Goal: Task Accomplishment & Management: Complete application form

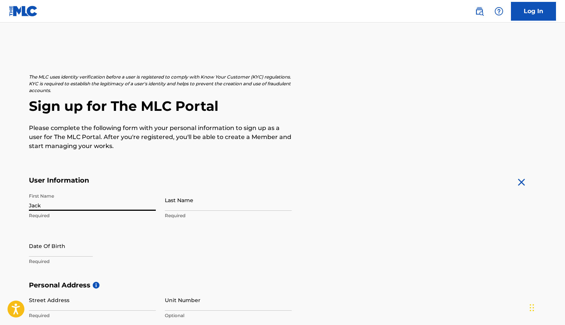
type input "Jack"
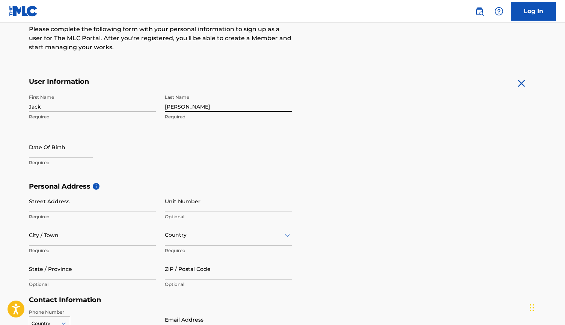
type input "[PERSON_NAME]"
select select "7"
select select "2025"
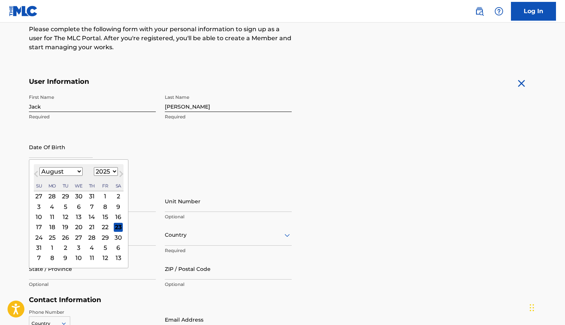
select select "4"
select select "2006"
click at [66, 215] on div "16" at bounding box center [65, 216] width 9 height 9
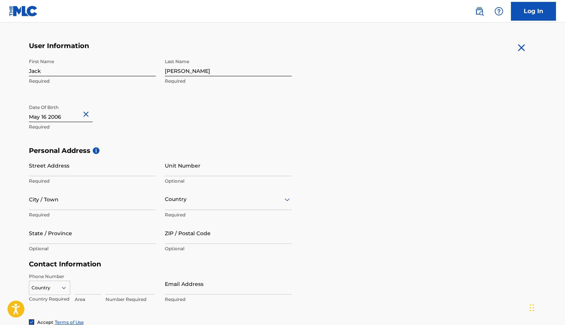
scroll to position [138, 0]
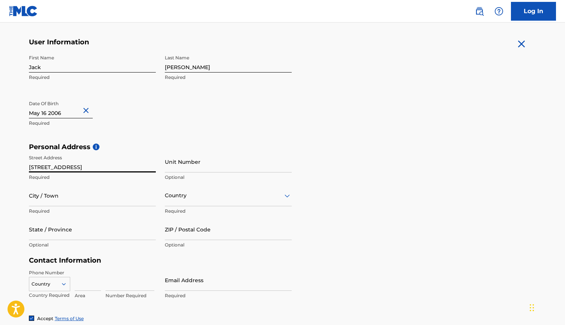
type input "[STREET_ADDRESS]"
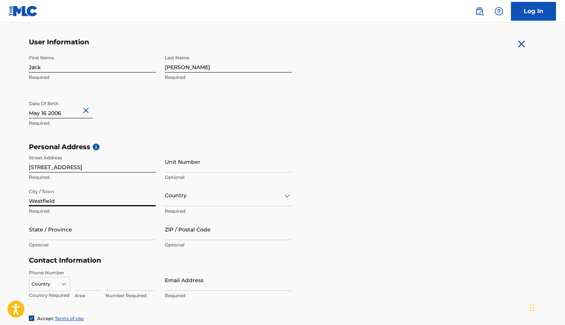
type input "Westfield"
click at [178, 193] on div at bounding box center [228, 195] width 127 height 9
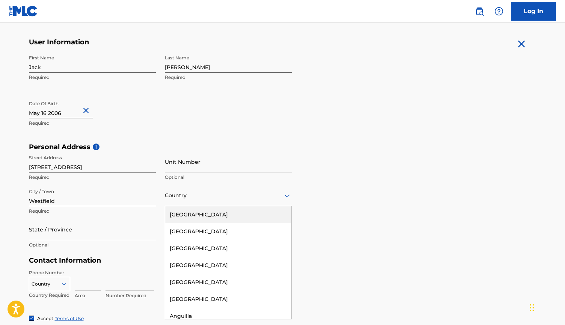
click at [188, 212] on div "[GEOGRAPHIC_DATA]" at bounding box center [228, 214] width 126 height 17
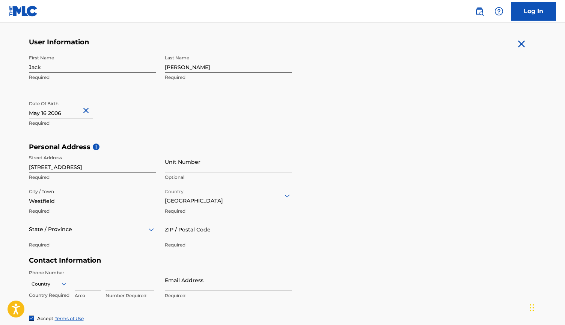
click at [98, 240] on div "State / Province Required" at bounding box center [92, 235] width 127 height 34
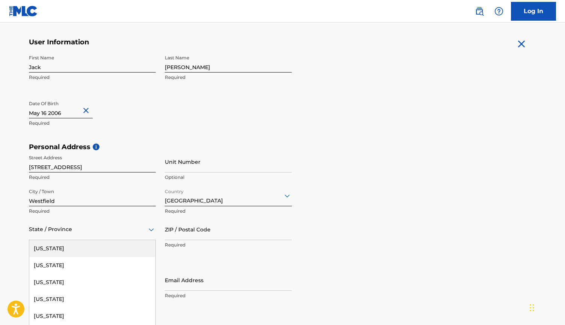
scroll to position [166, 0]
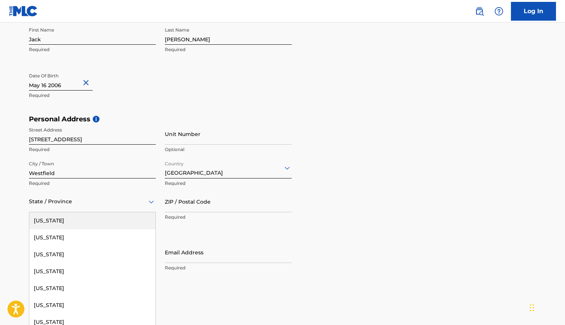
click at [98, 212] on div "[US_STATE], 1 of 57. 57 results available. Use Up and Down to choose options, p…" at bounding box center [92, 201] width 127 height 21
type input "new"
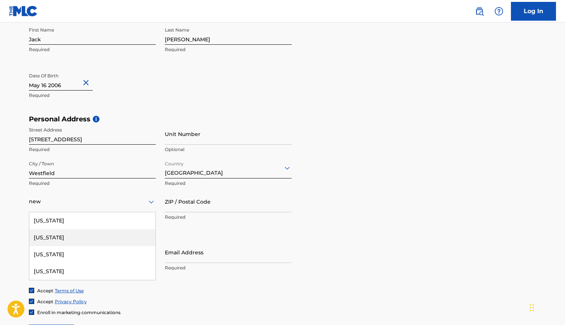
click at [80, 238] on div "[US_STATE]" at bounding box center [92, 237] width 126 height 17
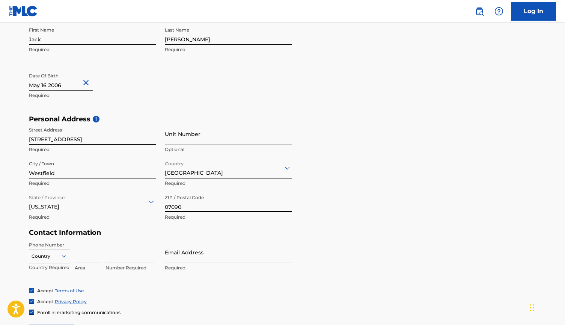
type input "07090"
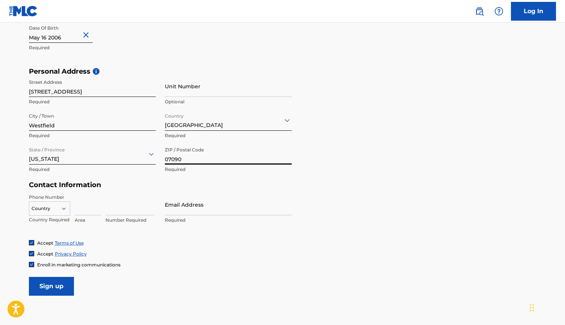
click at [59, 212] on div "Country" at bounding box center [49, 206] width 41 height 11
click at [92, 250] on div "Accept Privacy Policy" at bounding box center [283, 253] width 508 height 6
click at [59, 209] on div at bounding box center [49, 208] width 41 height 8
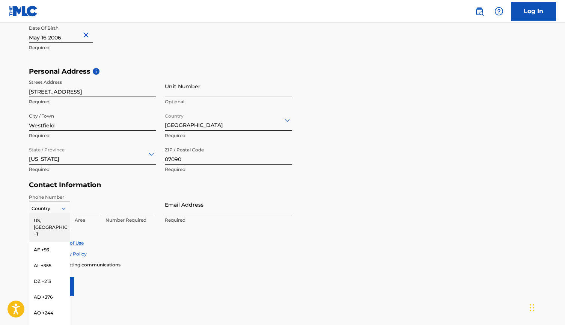
click at [59, 218] on div "US, [GEOGRAPHIC_DATA] +1" at bounding box center [49, 226] width 41 height 29
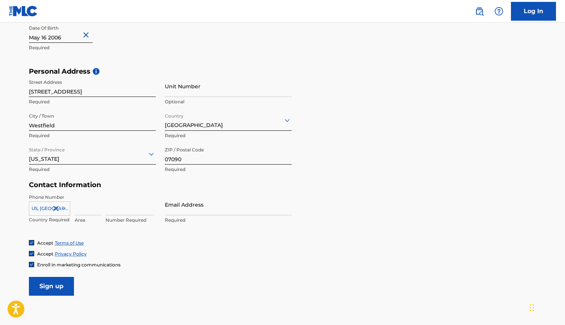
click at [83, 209] on input at bounding box center [88, 204] width 26 height 21
type input "908"
type input "5785368"
type input "[EMAIL_ADDRESS][DOMAIN_NAME]"
click at [172, 302] on main "The MLC uses identity verification before a user is registered to comply with K…" at bounding box center [282, 73] width 565 height 529
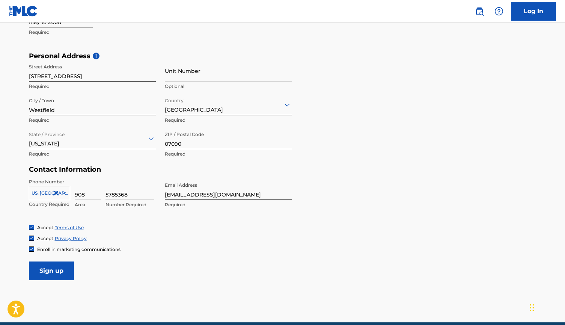
scroll to position [223, 0]
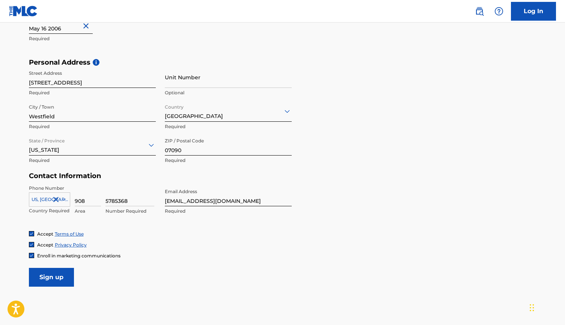
click at [58, 279] on input "Sign up" at bounding box center [51, 277] width 45 height 19
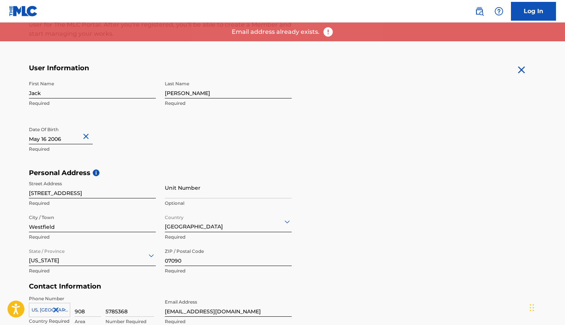
scroll to position [112, 0]
click at [529, 12] on link "Log In" at bounding box center [533, 11] width 45 height 19
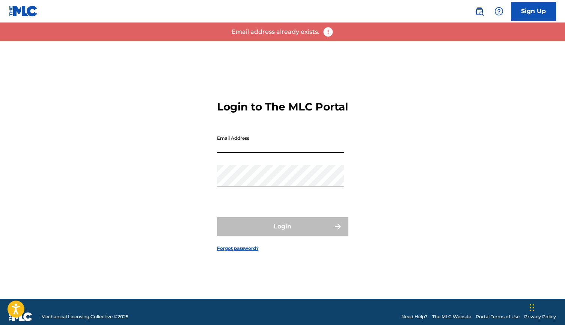
type input "[EMAIL_ADDRESS][DOMAIN_NAME]"
click at [282, 233] on button "Login" at bounding box center [282, 226] width 131 height 19
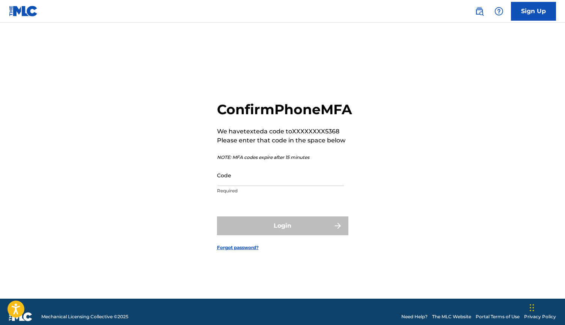
click at [244, 186] on input "Code" at bounding box center [280, 174] width 127 height 21
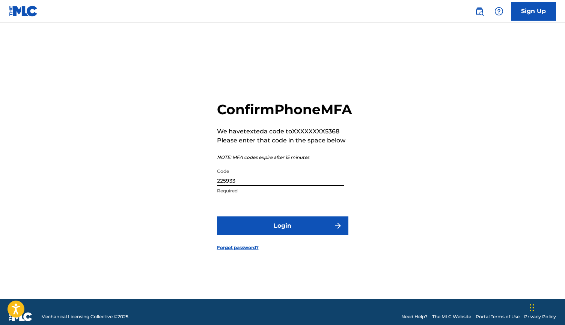
type input "225933"
click at [291, 229] on button "Login" at bounding box center [282, 225] width 131 height 19
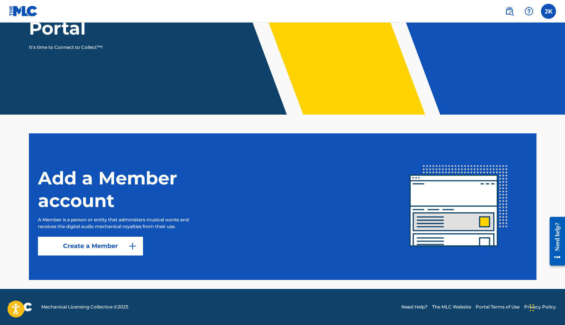
scroll to position [105, 0]
click at [101, 247] on link "Create a Member" at bounding box center [90, 246] width 105 height 19
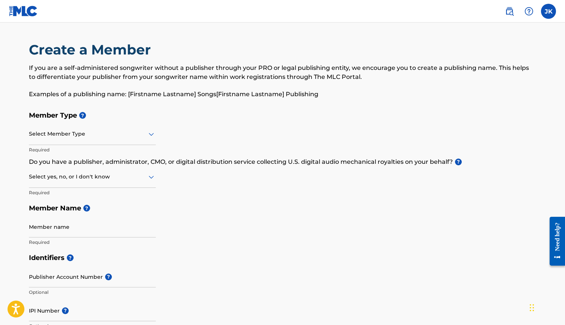
click at [134, 133] on div at bounding box center [92, 133] width 127 height 9
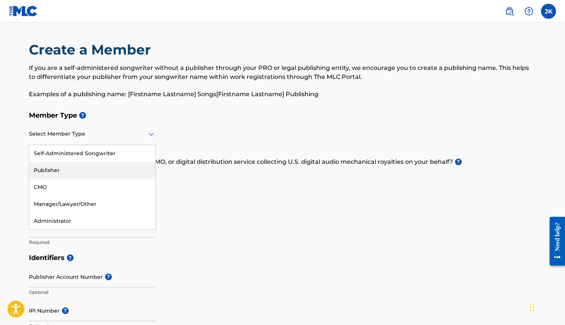
click at [244, 228] on div "Member Type ? Publisher, 2 of 5. 5 results available. Use Up and Down to choose…" at bounding box center [283, 178] width 508 height 142
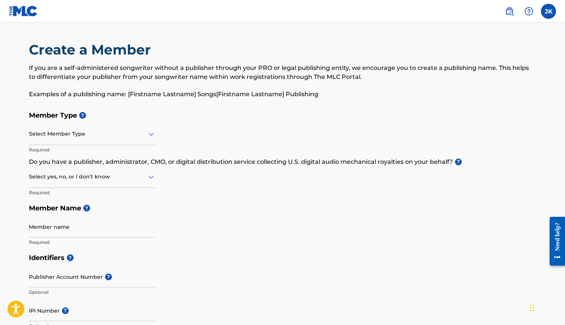
click at [99, 179] on div at bounding box center [92, 176] width 127 height 9
click at [241, 194] on div "Member Type ? Select Member Type Required Do you have a publisher, administrato…" at bounding box center [283, 178] width 508 height 142
